Goal: Information Seeking & Learning: Check status

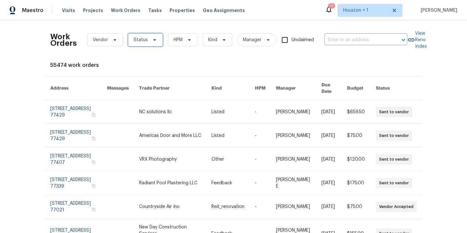
click at [143, 45] on span "Status" at bounding box center [145, 39] width 35 height 13
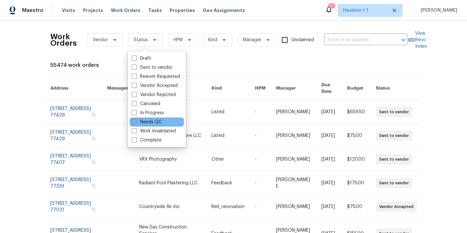
click at [145, 120] on label "Needs QC" at bounding box center [147, 122] width 30 height 6
click at [136, 120] on input "Needs QC" at bounding box center [134, 121] width 4 height 4
checkbox input "true"
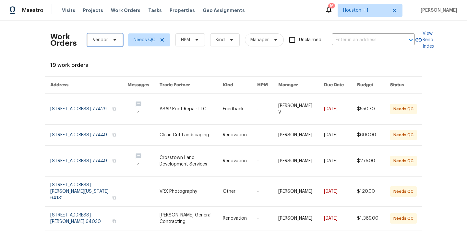
click at [111, 41] on span at bounding box center [113, 39] width 7 height 5
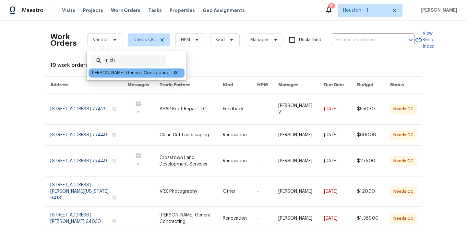
type input "nich"
click at [129, 71] on div "Nicholson General Contracting - KCI" at bounding box center [135, 73] width 90 height 6
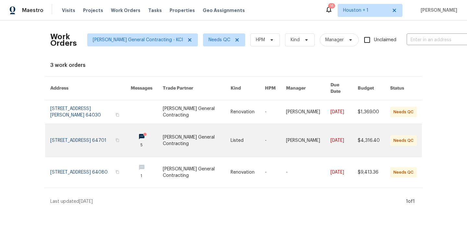
click at [191, 135] on link at bounding box center [197, 140] width 68 height 33
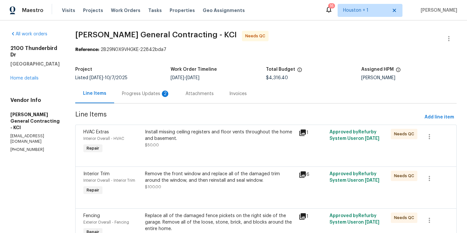
click at [164, 92] on div "Progress Updates 2" at bounding box center [146, 93] width 48 height 6
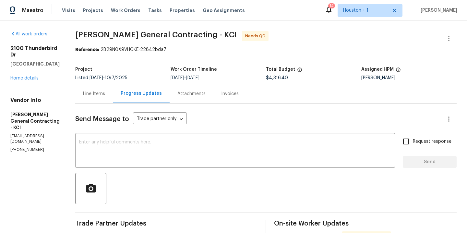
click at [104, 98] on div "Line Items" at bounding box center [94, 93] width 38 height 19
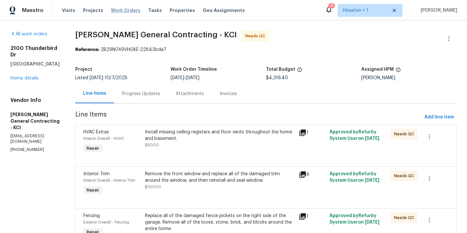
click at [119, 8] on span "Work Orders" at bounding box center [125, 10] width 29 height 6
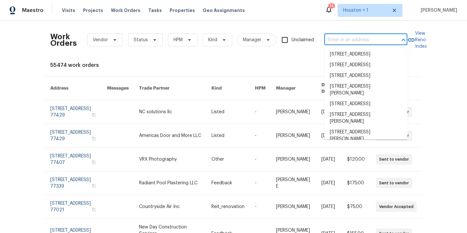
click at [365, 41] on input "text" at bounding box center [356, 40] width 65 height 10
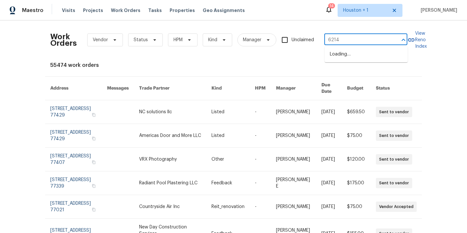
type input "6214 c"
click at [361, 81] on li "6214 Clayridge Dr, Houston, TX 77053" at bounding box center [365, 75] width 83 height 11
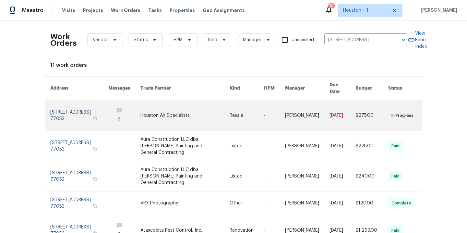
click at [175, 111] on link at bounding box center [184, 115] width 89 height 30
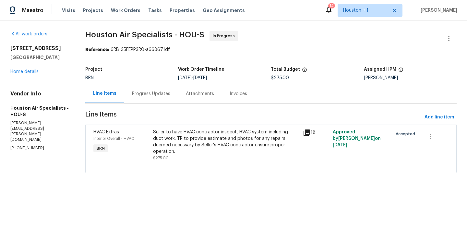
click at [153, 90] on div "Progress Updates" at bounding box center [151, 93] width 38 height 6
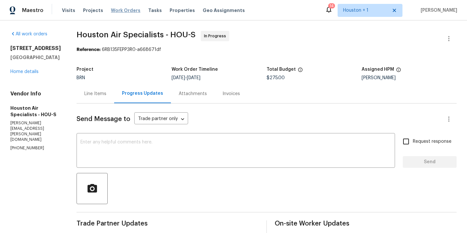
click at [123, 11] on span "Work Orders" at bounding box center [125, 10] width 29 height 6
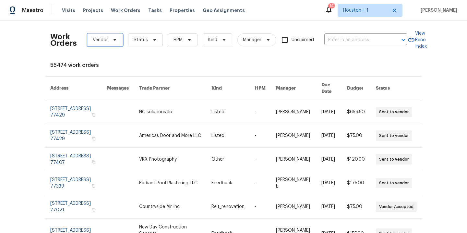
click at [96, 40] on span "Vendor" at bounding box center [100, 40] width 15 height 6
click at [144, 40] on span "Status" at bounding box center [141, 40] width 14 height 6
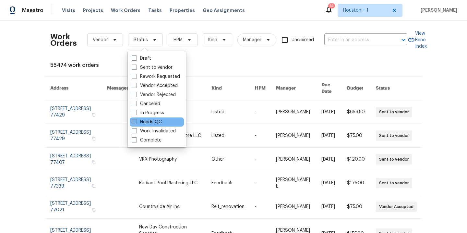
click at [146, 121] on label "Needs QC" at bounding box center [147, 122] width 30 height 6
click at [136, 121] on input "Needs QC" at bounding box center [134, 121] width 4 height 4
checkbox input "true"
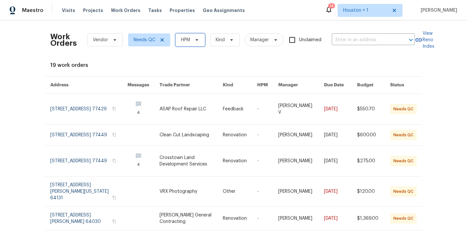
click at [200, 37] on span "HPM" at bounding box center [189, 39] width 29 height 13
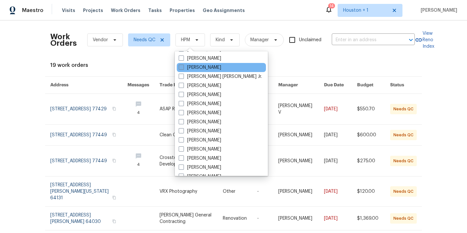
scroll to position [197, 0]
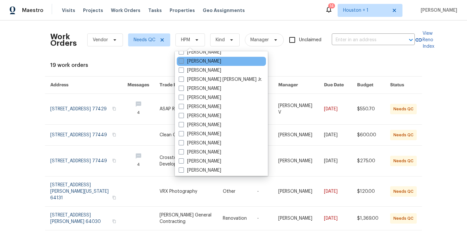
click at [194, 60] on label "[PERSON_NAME]" at bounding box center [200, 61] width 42 height 6
click at [183, 60] on input "[PERSON_NAME]" at bounding box center [181, 60] width 4 height 4
checkbox input "true"
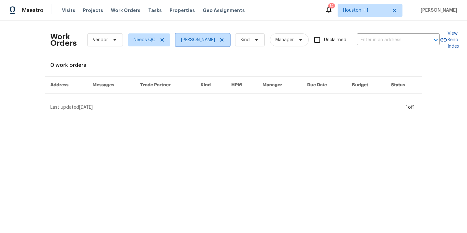
click at [219, 39] on icon at bounding box center [221, 39] width 5 height 5
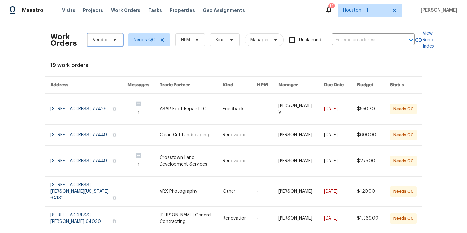
click at [98, 43] on span "Vendor" at bounding box center [100, 40] width 15 height 6
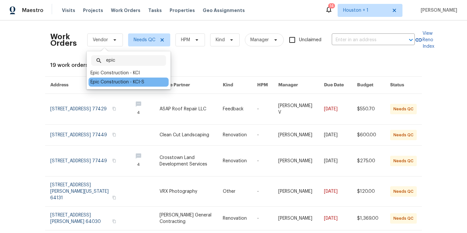
type input "epic"
click at [107, 80] on div "Epic Construction - KCI-S" at bounding box center [117, 82] width 54 height 6
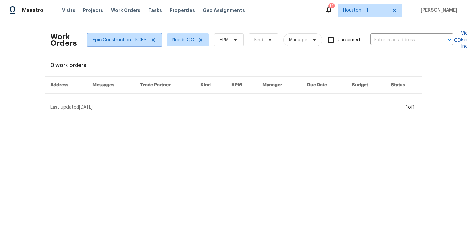
click at [136, 42] on span "Epic Construction - KCI-S" at bounding box center [120, 40] width 54 height 6
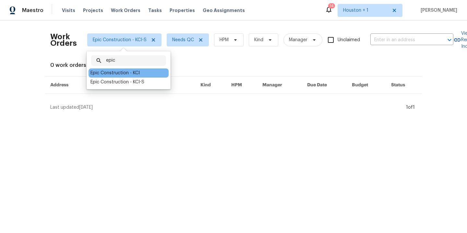
type input "epic"
click at [122, 73] on div "Epic Construction - KCI" at bounding box center [114, 73] width 49 height 6
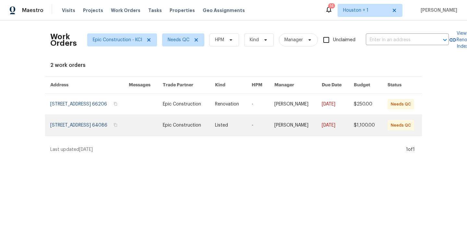
click at [95, 129] on link at bounding box center [89, 125] width 78 height 21
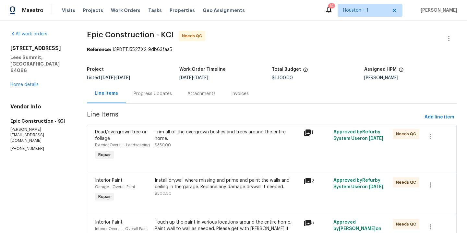
scroll to position [42, 0]
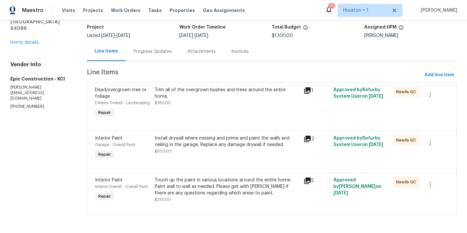
click at [195, 93] on div "Trim all of the overgrown bushes and trees around the entire home. $350.00" at bounding box center [227, 96] width 145 height 19
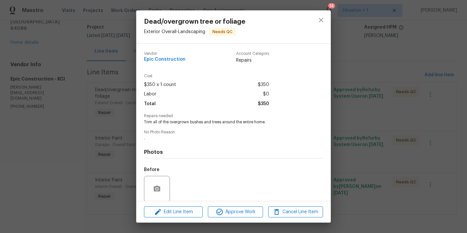
scroll to position [50, 0]
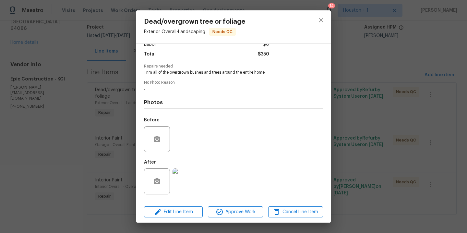
click at [188, 178] on img at bounding box center [185, 181] width 26 height 26
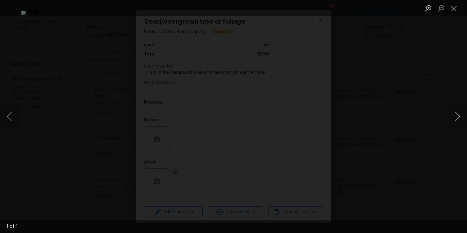
click at [459, 118] on button "Next image" at bounding box center [456, 116] width 19 height 26
click at [419, 85] on div "Lightbox" at bounding box center [233, 116] width 467 height 233
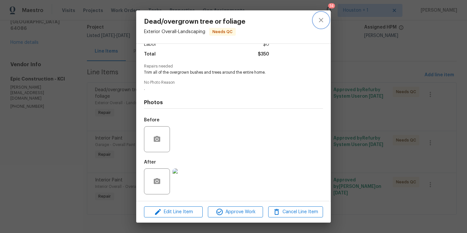
click at [321, 19] on icon "close" at bounding box center [321, 20] width 8 height 8
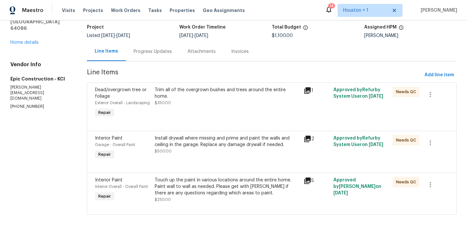
click at [193, 160] on div "Install drywall where missing and prime and paint the walls and ceiling in the …" at bounding box center [227, 148] width 149 height 30
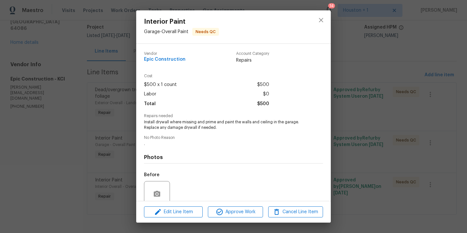
scroll to position [55, 0]
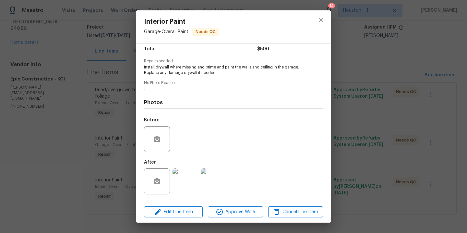
click at [181, 188] on img at bounding box center [185, 181] width 26 height 26
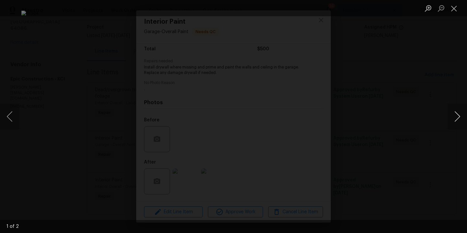
click at [457, 123] on button "Next image" at bounding box center [456, 116] width 19 height 26
click at [425, 84] on div "Lightbox" at bounding box center [233, 116] width 467 height 233
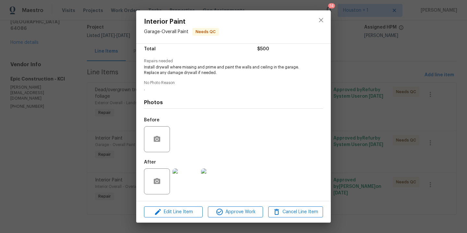
click at [346, 120] on div "Interior Paint Garage - Overall Paint Needs QC Vendor Epic Construction Account…" at bounding box center [233, 116] width 467 height 233
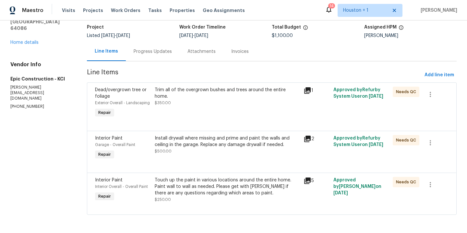
click at [238, 195] on div "Touch up the paint in various locations around the entire home. Paint wall to w…" at bounding box center [227, 186] width 145 height 19
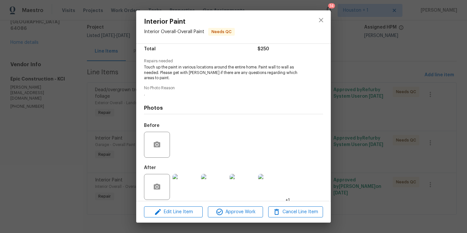
click at [180, 176] on img at bounding box center [185, 187] width 26 height 26
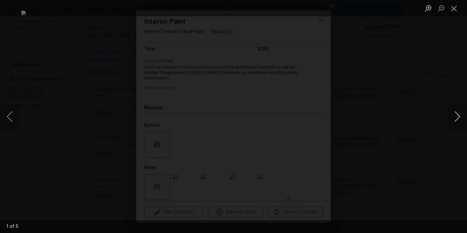
click at [459, 114] on button "Next image" at bounding box center [456, 116] width 19 height 26
click at [442, 61] on div "Lightbox" at bounding box center [233, 116] width 467 height 233
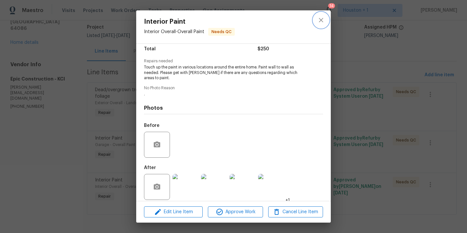
click at [322, 18] on icon "close" at bounding box center [321, 20] width 8 height 8
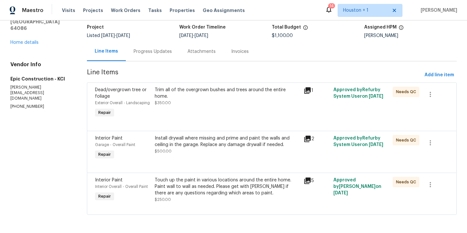
scroll to position [0, 0]
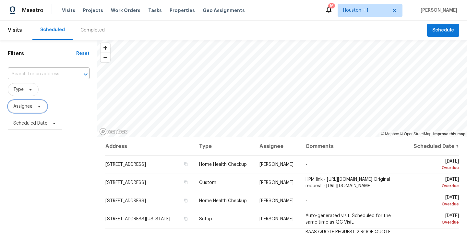
click at [28, 109] on span "Assignee" at bounding box center [22, 106] width 19 height 6
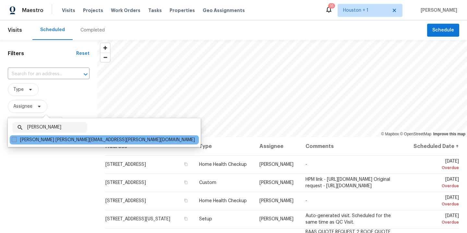
type input "stephen lacy"
click at [17, 139] on label "Stephen Lacy stephen.lacy@opendoor.com" at bounding box center [103, 139] width 183 height 6
click at [16, 139] on input "Stephen Lacy stephen.lacy@opendoor.com" at bounding box center [14, 138] width 4 height 4
checkbox input "true"
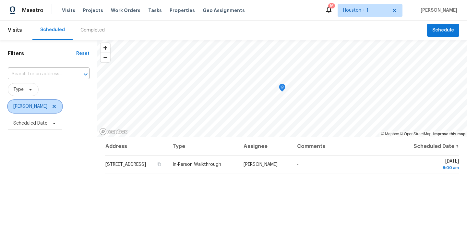
click at [52, 105] on icon at bounding box center [54, 106] width 5 height 5
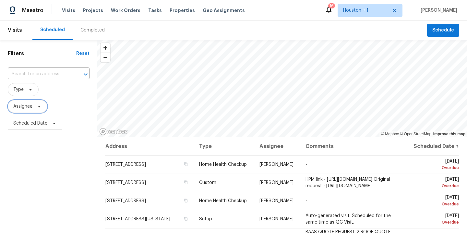
click at [35, 110] on span "Assignee" at bounding box center [28, 106] width 40 height 13
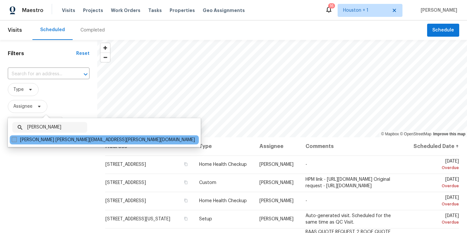
type input "andy tay"
click at [26, 138] on label "Andy Taylor andy.taylor@opendoor.com" at bounding box center [103, 139] width 183 height 6
click at [16, 138] on input "Andy Taylor andy.taylor@opendoor.com" at bounding box center [14, 138] width 4 height 4
checkbox input "true"
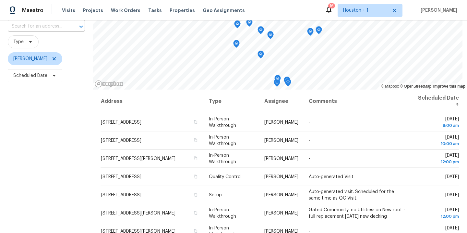
scroll to position [52, 0]
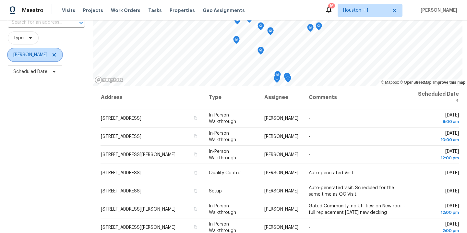
click at [53, 54] on icon at bounding box center [54, 54] width 3 height 3
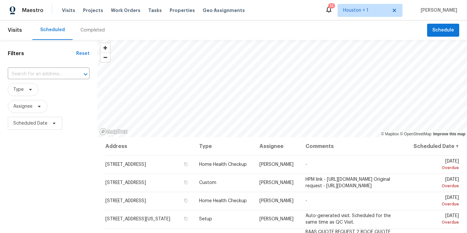
click at [89, 32] on div "Completed" at bounding box center [92, 30] width 24 height 6
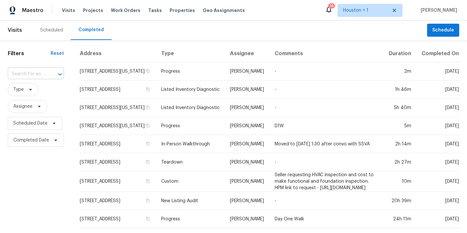
click at [49, 71] on div at bounding box center [55, 74] width 17 height 9
type input "2100 thun"
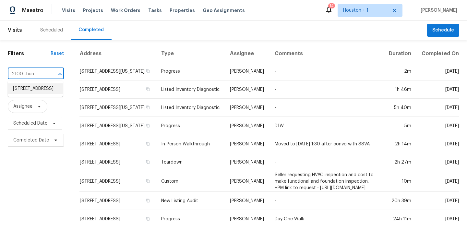
click at [36, 90] on li "2100 Thunderbird Dr, Harrisonville, MO 64701" at bounding box center [35, 88] width 55 height 11
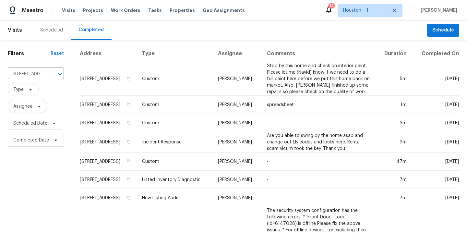
click at [48, 48] on div "Filters Reset 2100 Thunderbird Dr, Harrisonville, MO 64701 ​ Type Assignee Sche…" at bounding box center [36, 219] width 72 height 359
click at [50, 28] on div "Scheduled" at bounding box center [51, 30] width 23 height 6
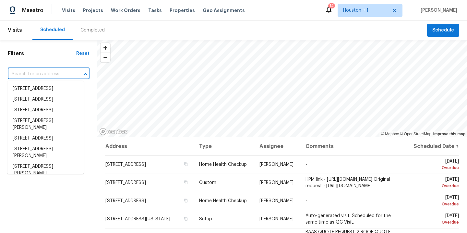
click at [32, 75] on input "text" at bounding box center [40, 74] width 64 height 10
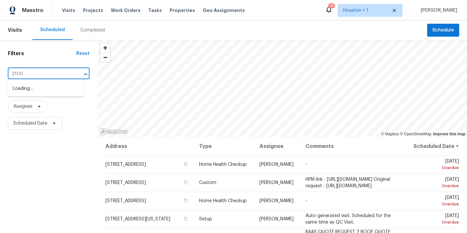
type input "2100 t"
click at [26, 87] on li "2100 Thunderbird Dr, Harrisonville, MO 64701" at bounding box center [45, 88] width 76 height 11
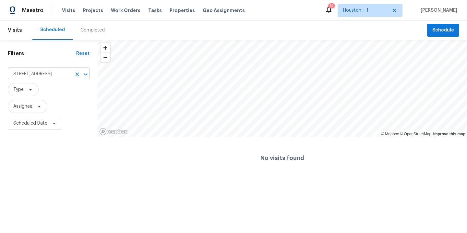
click at [77, 75] on icon "Clear" at bounding box center [77, 74] width 6 height 6
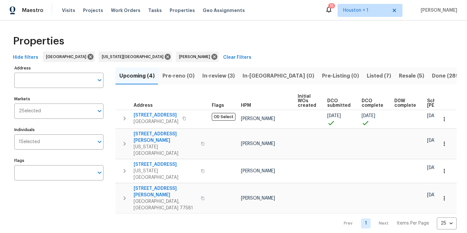
click at [226, 62] on div "Hide filters Houston Kansas City Navid Ranjbar Clear Filters" at bounding box center [233, 58] width 446 height 12
click at [224, 73] on span "In-review (3)" at bounding box center [218, 75] width 32 height 9
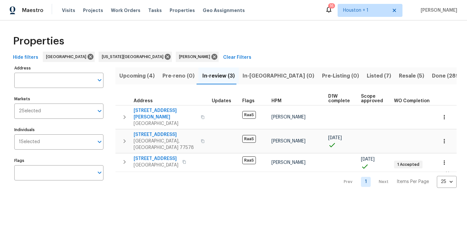
click at [135, 78] on span "Upcoming (4)" at bounding box center [136, 75] width 35 height 9
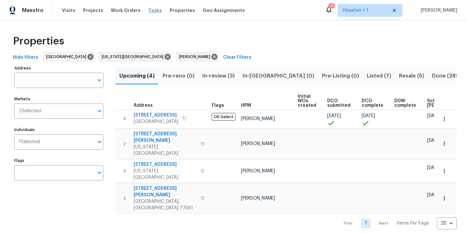
click at [149, 11] on span "Tasks" at bounding box center [155, 10] width 14 height 5
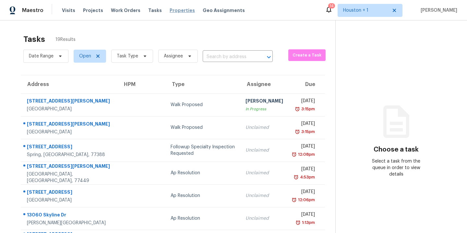
click at [174, 10] on span "Properties" at bounding box center [182, 10] width 25 height 6
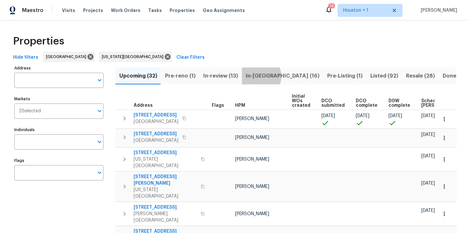
click at [257, 76] on span "In-reno (16)" at bounding box center [283, 75] width 74 height 9
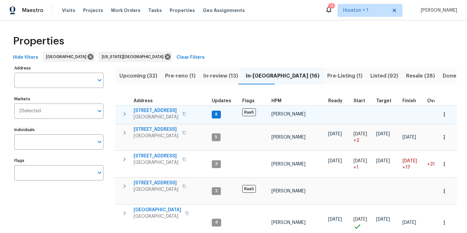
click at [162, 110] on span "1014 Bahia Vista Dr" at bounding box center [156, 110] width 45 height 6
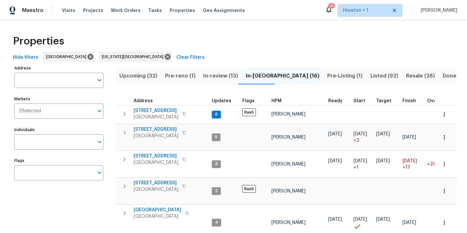
click at [215, 78] on span "In-review (13)" at bounding box center [220, 75] width 35 height 9
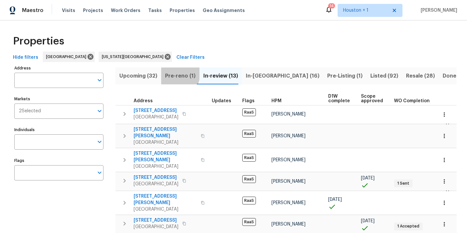
click at [169, 73] on span "Pre-reno (1)" at bounding box center [180, 75] width 30 height 9
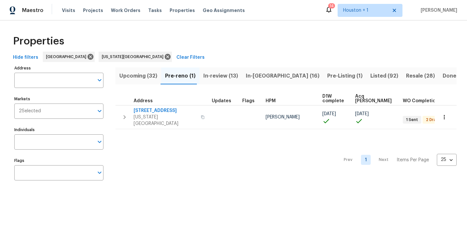
click at [140, 76] on span "Upcoming (32)" at bounding box center [138, 75] width 38 height 9
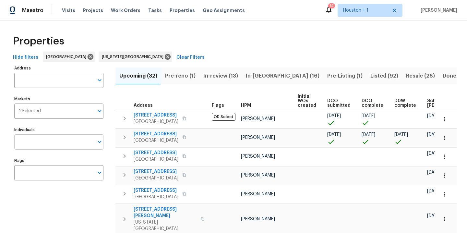
click at [39, 145] on input "Individuals" at bounding box center [53, 141] width 79 height 15
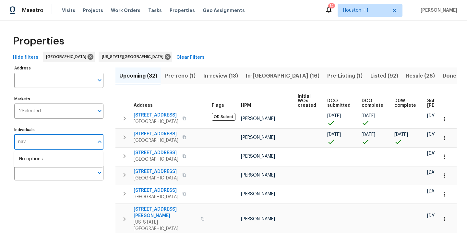
type input "navid"
click at [30, 162] on input "checkbox" at bounding box center [26, 163] width 14 height 14
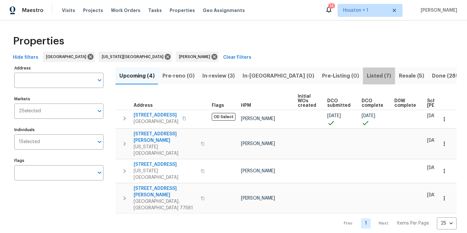
click at [363, 83] on button "Listed (7)" at bounding box center [379, 75] width 32 height 17
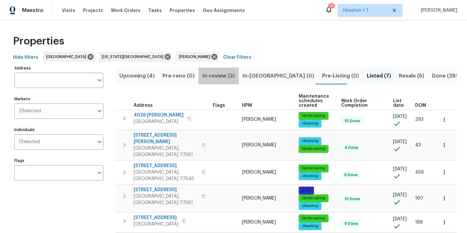
click at [214, 79] on span "In-review (3)" at bounding box center [218, 75] width 32 height 9
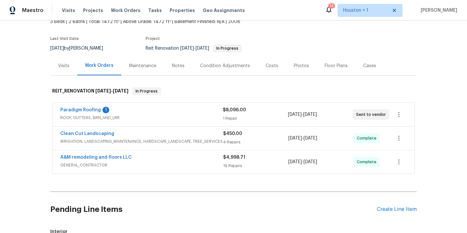
scroll to position [53, 0]
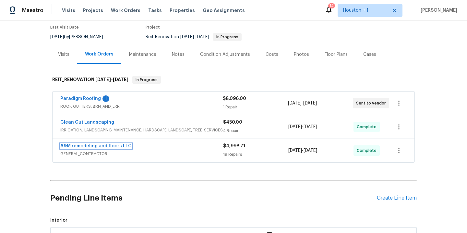
click at [103, 145] on link "A&M remodeling and floors LLC" at bounding box center [95, 146] width 71 height 5
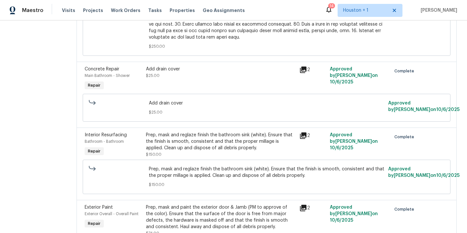
scroll to position [732, 0]
